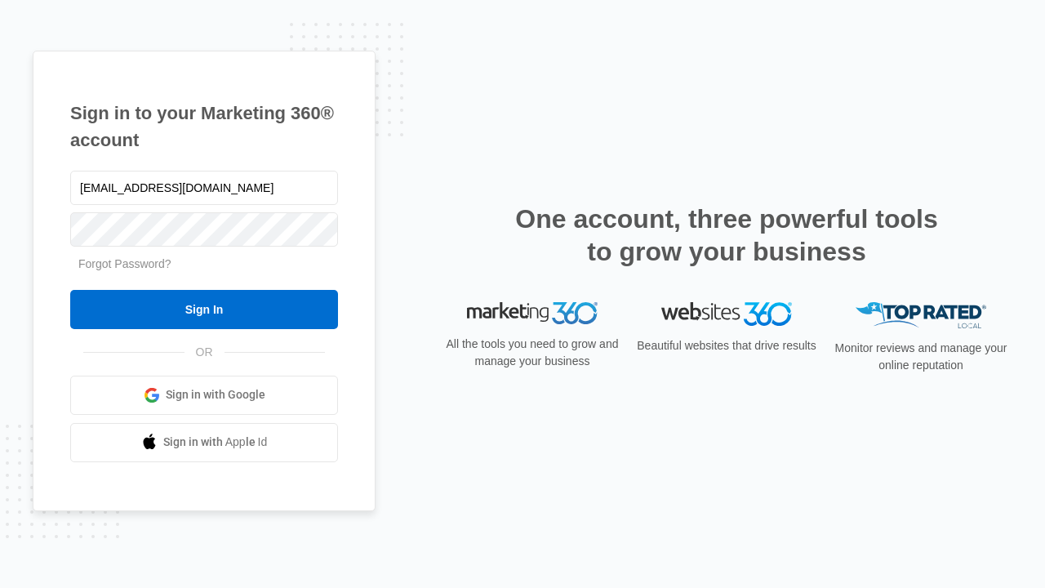
type input "[EMAIL_ADDRESS][DOMAIN_NAME]"
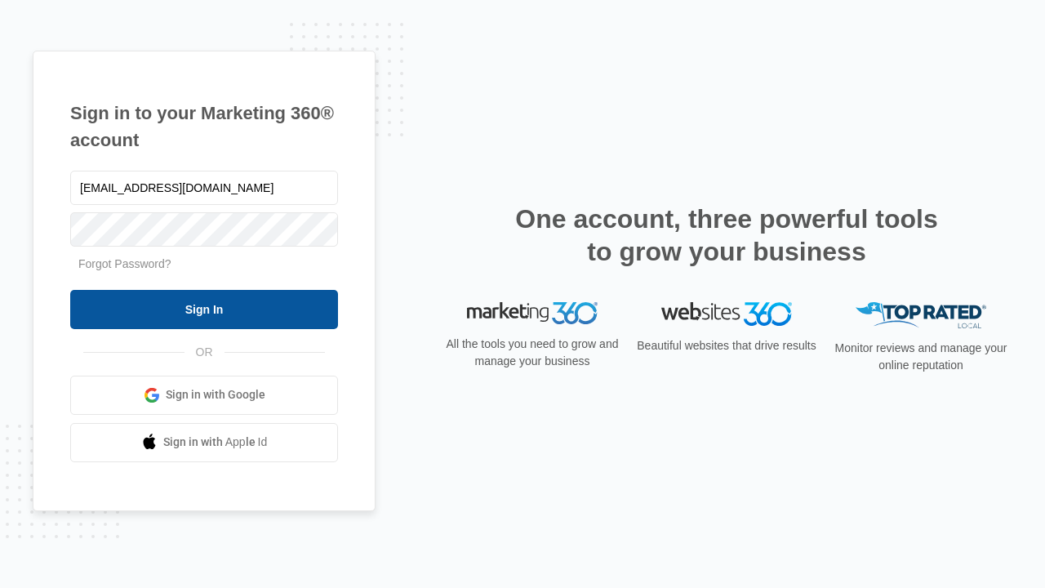
click at [204, 309] on input "Sign In" at bounding box center [204, 309] width 268 height 39
